Goal: Task Accomplishment & Management: Complete application form

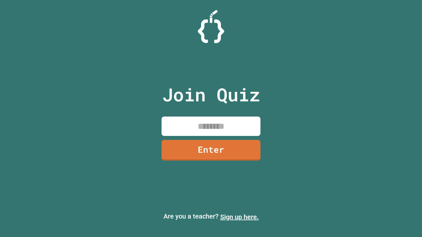
click at [239, 217] on link "Sign up here." at bounding box center [239, 217] width 39 height 8
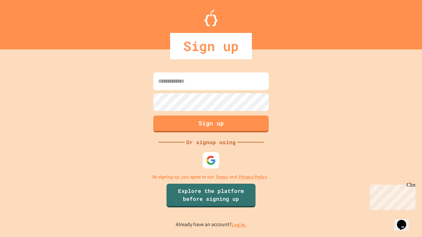
click at [239, 225] on link "Log in." at bounding box center [239, 225] width 15 height 7
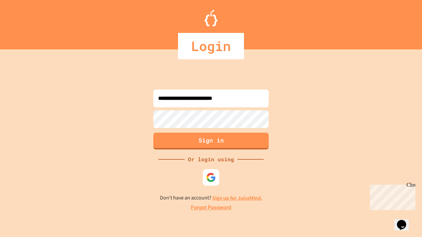
type input "**********"
